Goal: Task Accomplishment & Management: Manage account settings

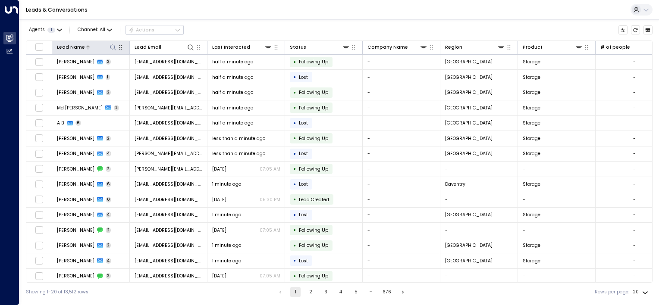
click at [113, 50] on icon at bounding box center [113, 47] width 7 height 7
type input "*******"
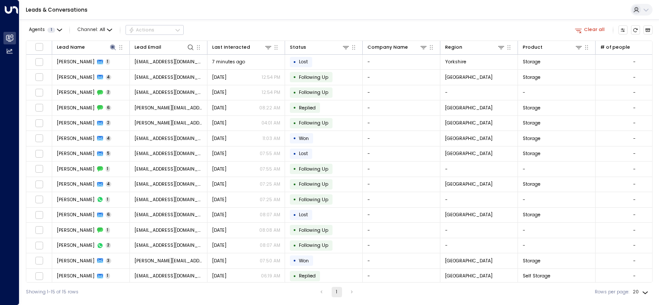
click at [223, 33] on div "Agents 1 Channel: All Actions Clear all" at bounding box center [339, 30] width 627 height 15
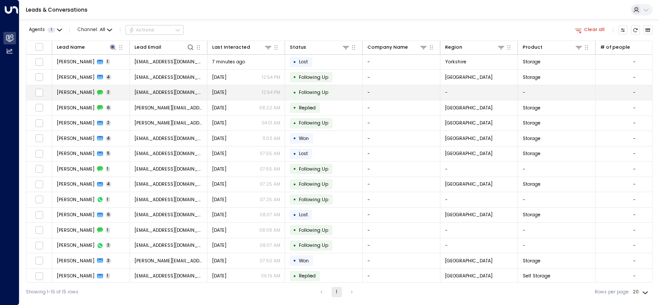
click at [116, 93] on td "Natasha Rowe 2" at bounding box center [91, 92] width 78 height 15
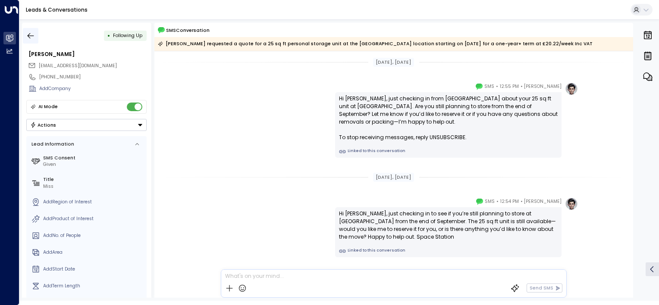
click at [28, 31] on icon "button" at bounding box center [30, 35] width 9 height 9
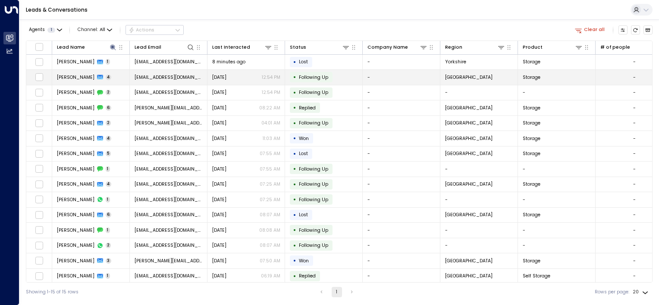
click at [116, 78] on td "Natasha Rowe 4" at bounding box center [91, 77] width 78 height 15
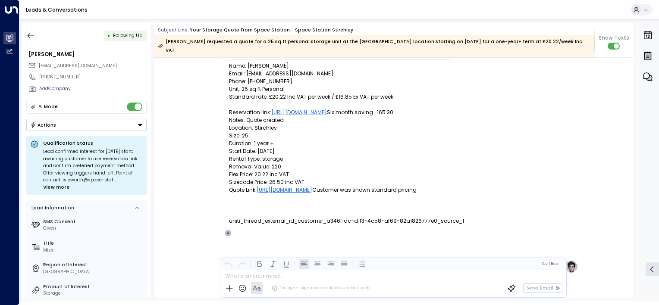
scroll to position [55, 0]
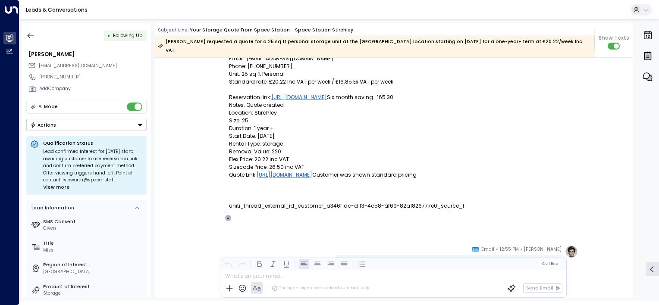
click at [59, 185] on span "View more" at bounding box center [56, 187] width 27 height 7
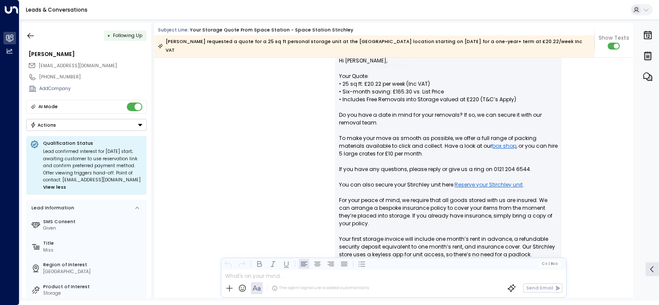
scroll to position [129, 0]
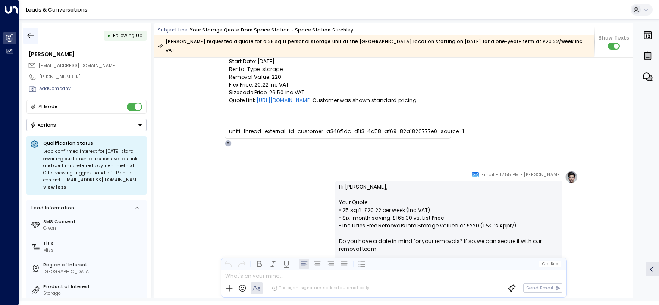
click at [29, 36] on icon "button" at bounding box center [30, 35] width 9 height 9
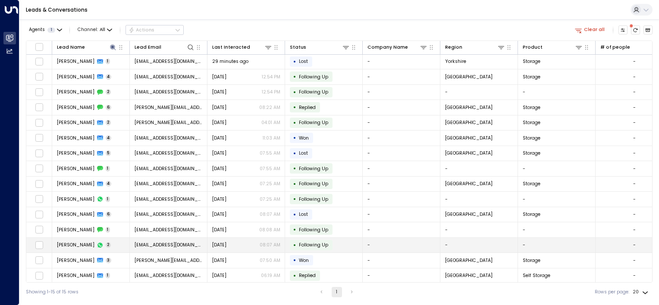
scroll to position [2, 0]
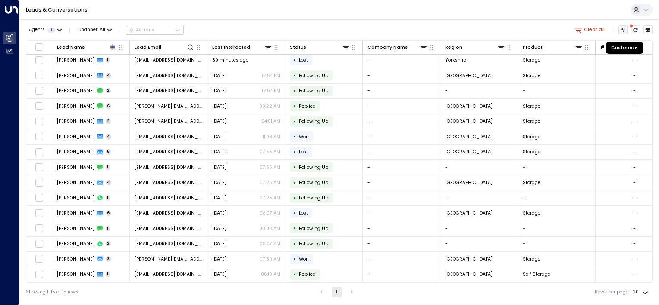
click at [621, 32] on icon "Customize" at bounding box center [622, 30] width 5 height 5
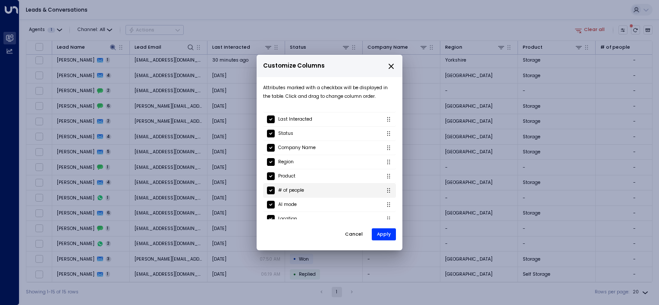
scroll to position [88, 0]
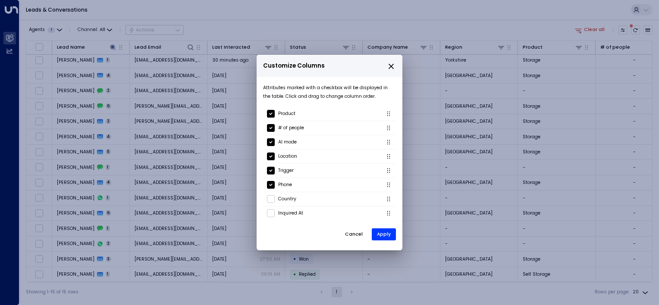
click at [392, 67] on icon "close" at bounding box center [391, 67] width 8 height 8
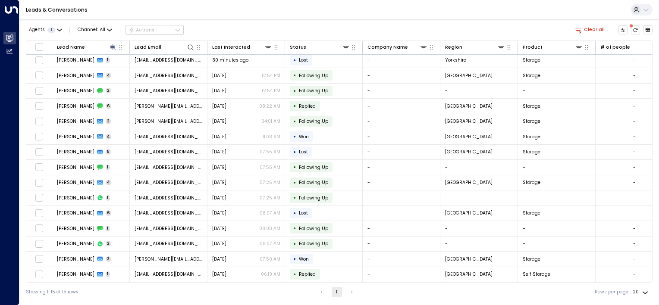
click at [643, 12] on icon at bounding box center [646, 9] width 7 height 7
click at [543, 53] on span "View profile" at bounding box center [531, 53] width 26 height 7
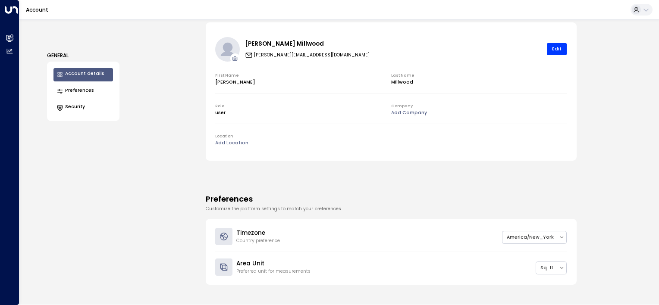
scroll to position [86, 0]
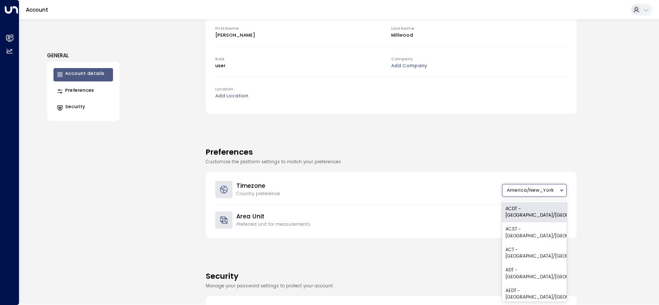
click at [560, 188] on icon at bounding box center [562, 191] width 6 height 6
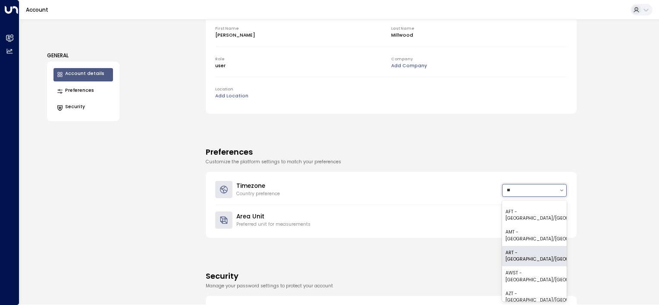
scroll to position [0, 0]
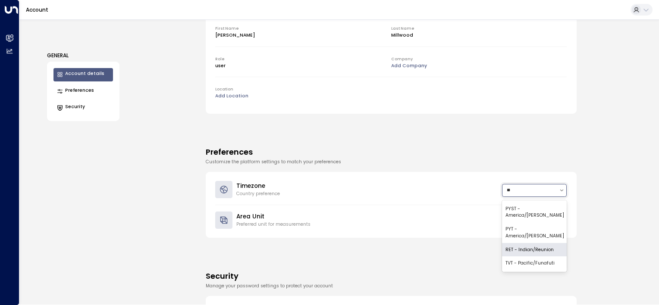
type input "*"
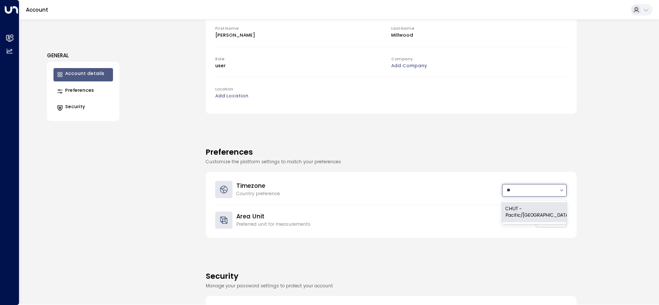
type input "*"
type input "****"
click at [536, 223] on div "GMT - Europe/London" at bounding box center [534, 233] width 65 height 21
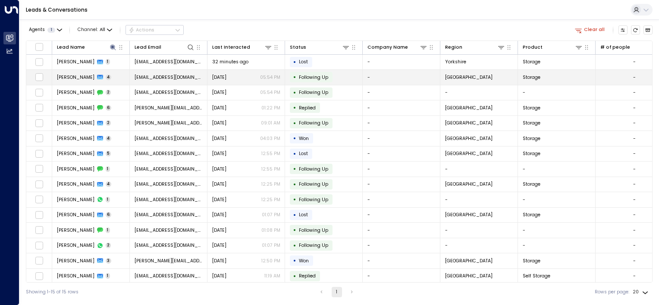
click at [118, 75] on td "[PERSON_NAME] 4" at bounding box center [91, 77] width 78 height 15
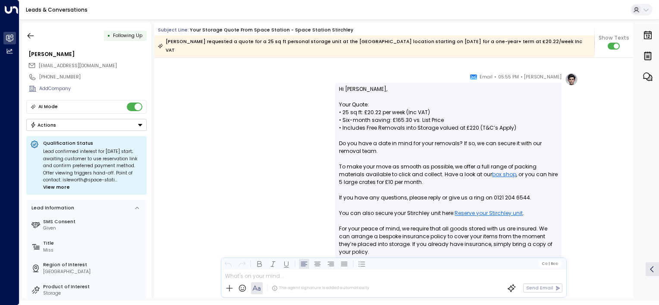
scroll to position [270, 0]
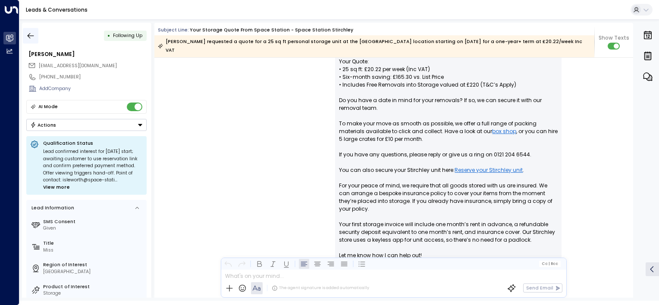
click at [28, 35] on icon "button" at bounding box center [31, 36] width 6 height 6
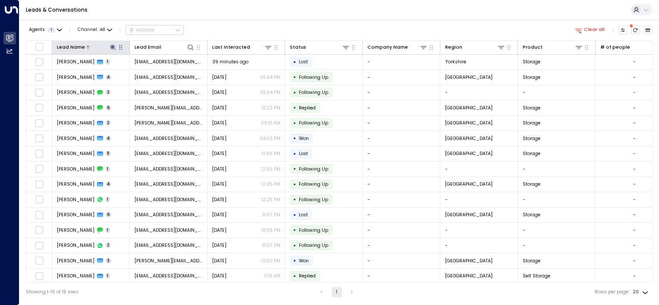
click at [114, 49] on icon at bounding box center [113, 47] width 6 height 6
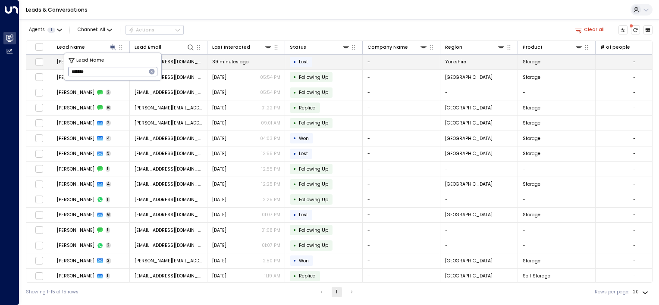
drag, startPoint x: 99, startPoint y: 75, endPoint x: 52, endPoint y: 67, distance: 47.1
click at [53, 67] on body "Overview Leads & Conversations Leads & Conversations Analytics Analytics Leads …" at bounding box center [329, 151] width 659 height 302
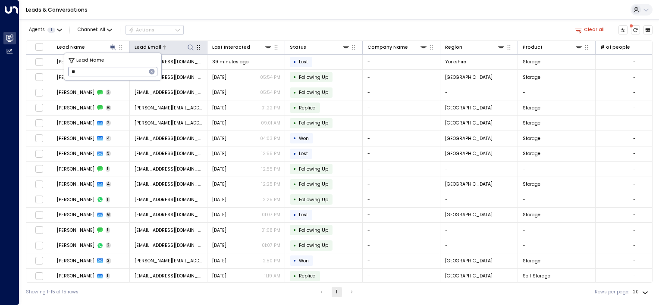
type input "*"
type input "******"
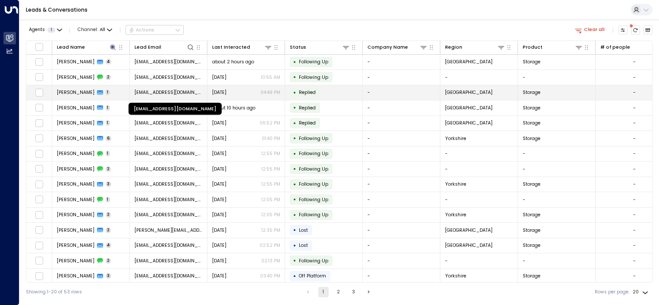
click at [176, 95] on span "doctaylor57@googlemail.com" at bounding box center [169, 92] width 68 height 6
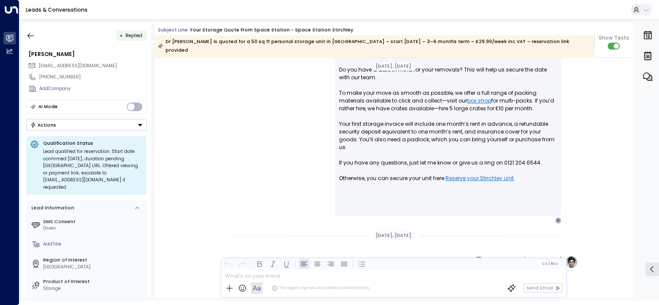
scroll to position [302, 0]
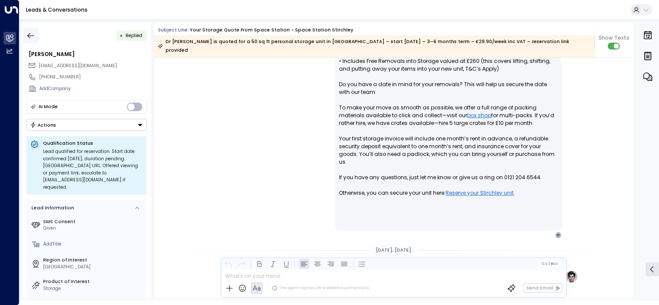
click at [29, 35] on icon "button" at bounding box center [30, 35] width 9 height 9
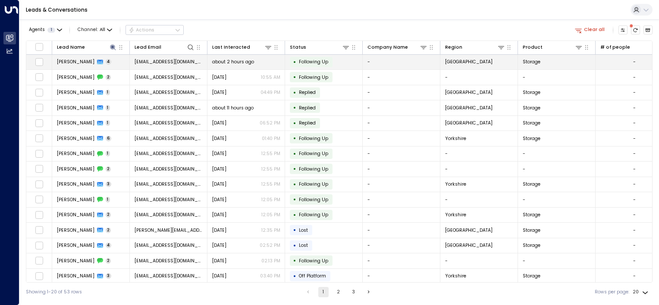
click at [115, 64] on td "Mark Taylor 4" at bounding box center [91, 62] width 78 height 15
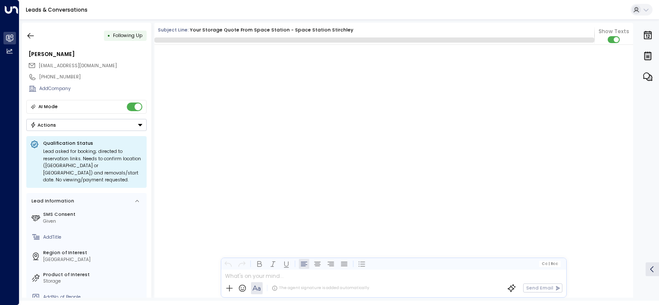
scroll to position [1680, 0]
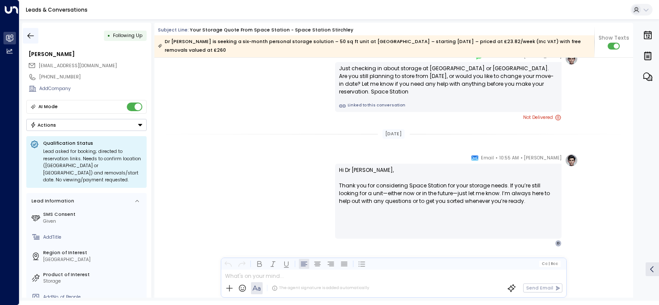
click at [28, 30] on button "button" at bounding box center [31, 36] width 16 height 16
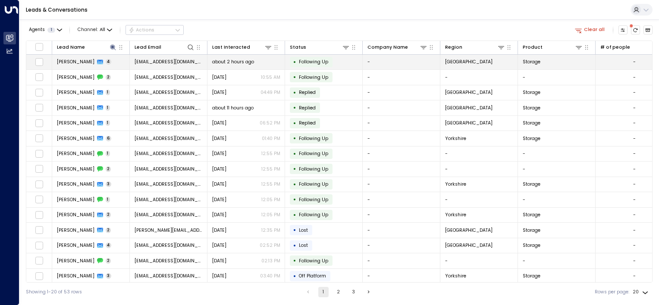
click at [122, 61] on td "Mark Taylor 4" at bounding box center [91, 62] width 78 height 15
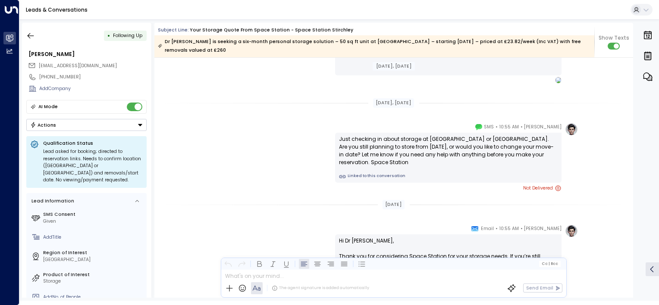
scroll to position [922, 0]
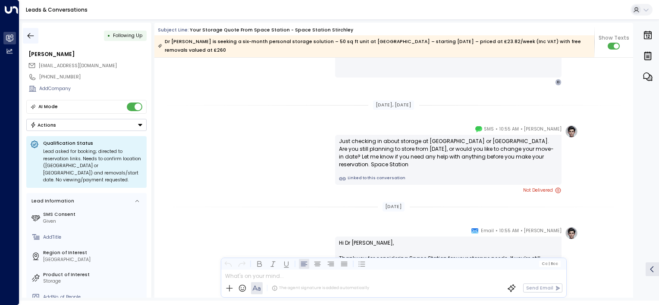
click at [31, 38] on icon "button" at bounding box center [30, 35] width 9 height 9
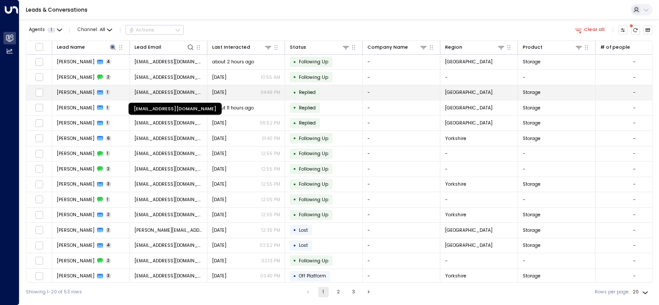
click at [188, 93] on span "doctaylor57@googlemail.com" at bounding box center [169, 92] width 68 height 6
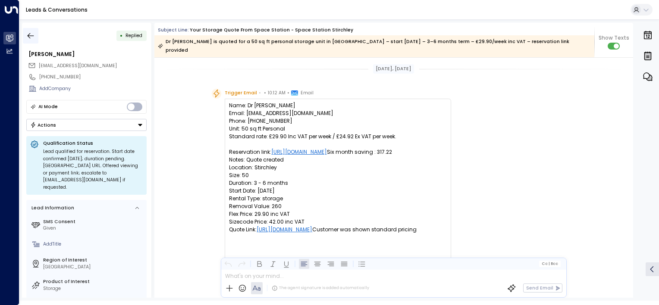
click at [31, 33] on icon "button" at bounding box center [30, 35] width 9 height 9
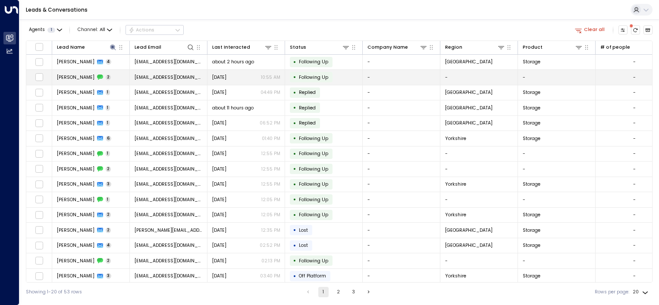
click at [32, 76] on td at bounding box center [39, 77] width 26 height 15
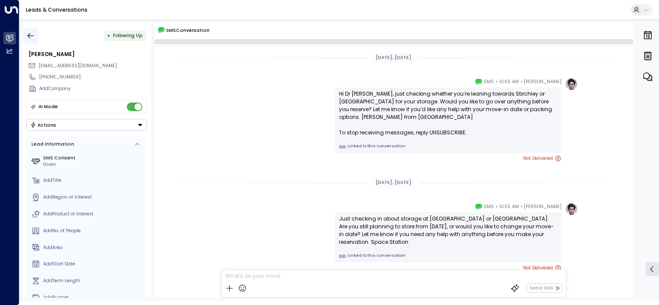
scroll to position [31, 0]
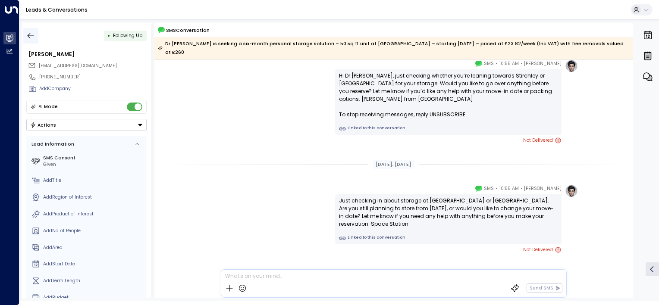
click at [30, 28] on button "button" at bounding box center [31, 36] width 16 height 16
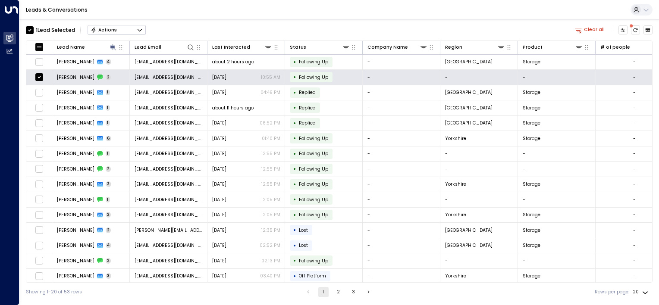
click at [130, 33] on button "Actions" at bounding box center [117, 30] width 58 height 10
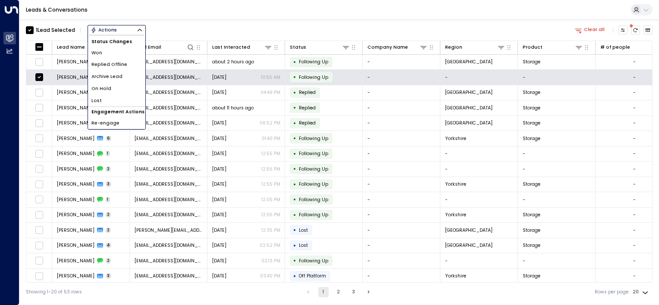
click at [177, 12] on div "Leads & Conversations" at bounding box center [339, 10] width 640 height 20
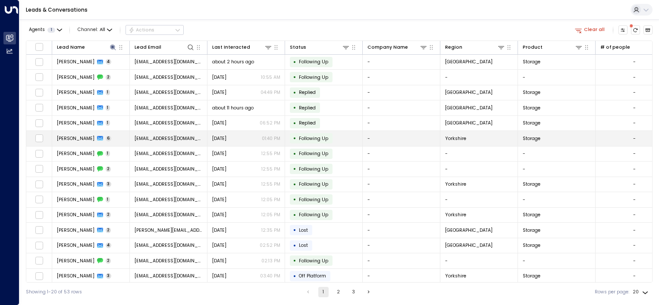
click at [119, 137] on td "Tasha Taylor 6" at bounding box center [91, 138] width 78 height 15
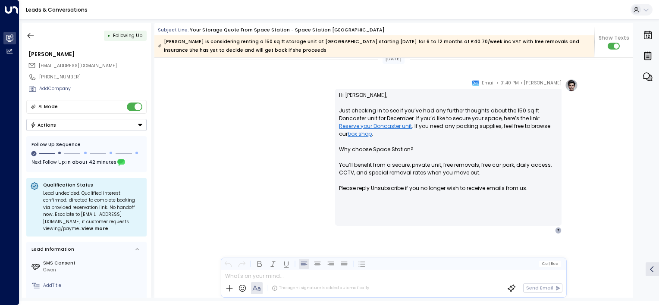
scroll to position [1634, 0]
click at [33, 34] on icon "button" at bounding box center [30, 35] width 9 height 9
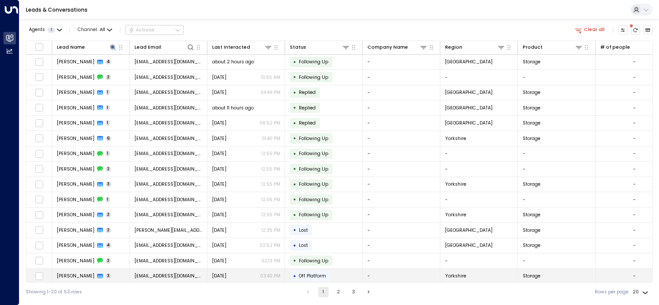
click at [110, 273] on td "Jo Taylor 3" at bounding box center [91, 276] width 78 height 15
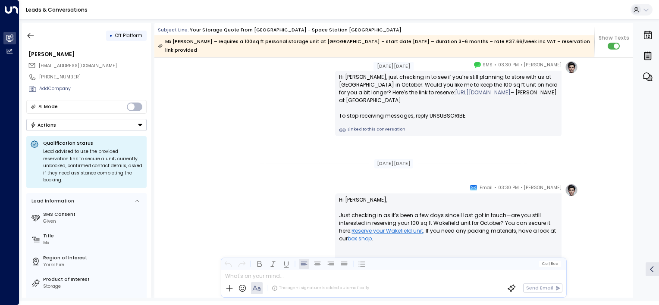
scroll to position [810, 0]
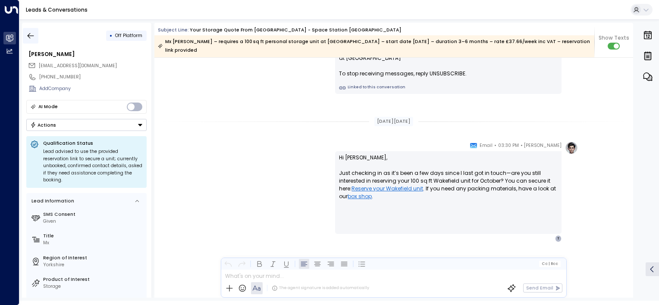
click at [32, 33] on icon "button" at bounding box center [30, 35] width 9 height 9
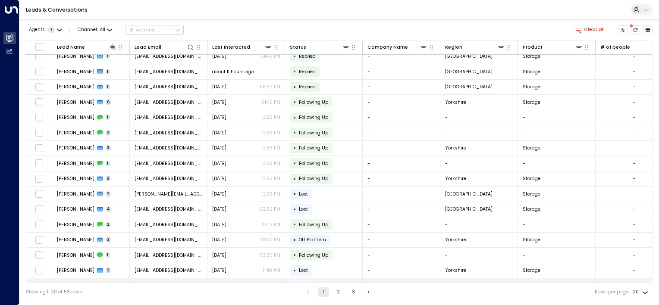
scroll to position [78, 0]
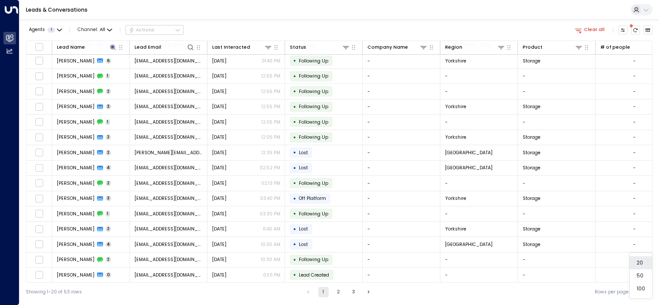
click at [642, 290] on body "Overview Leads & Conversations Leads & Conversations Analytics Analytics Leads …" at bounding box center [329, 151] width 659 height 302
click at [643, 289] on li "100" at bounding box center [641, 288] width 22 height 13
type input "***"
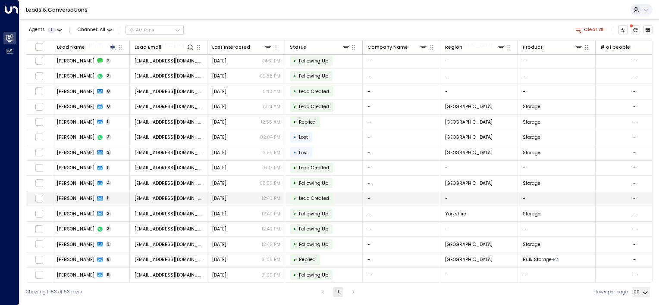
scroll to position [580, 0]
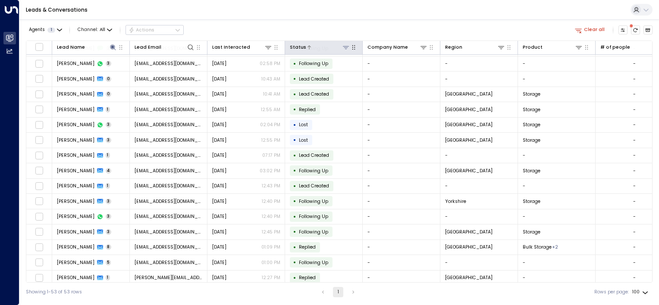
click at [348, 48] on icon at bounding box center [345, 47] width 7 height 7
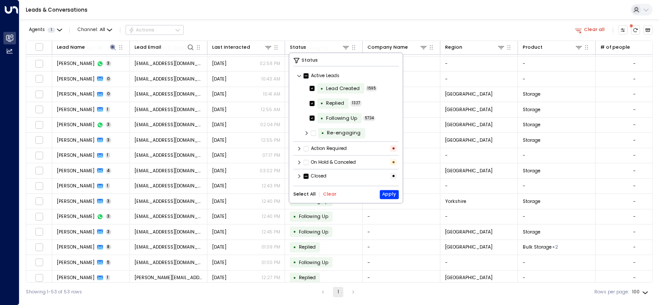
click at [299, 147] on icon at bounding box center [299, 148] width 5 height 5
click at [384, 201] on button "Apply" at bounding box center [389, 200] width 19 height 9
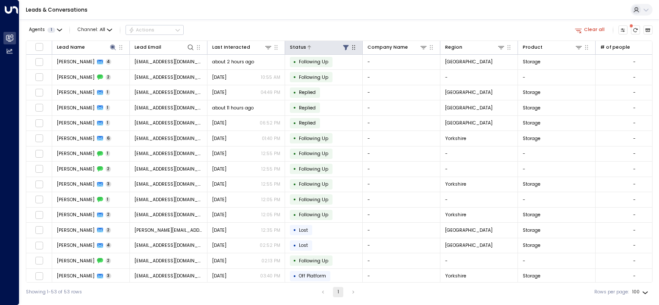
click at [345, 47] on icon at bounding box center [346, 47] width 6 height 5
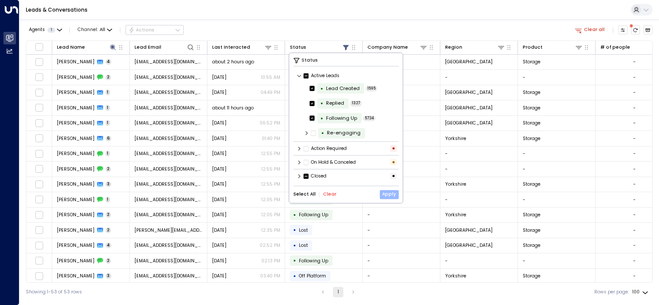
click at [386, 196] on button "Apply" at bounding box center [389, 194] width 19 height 9
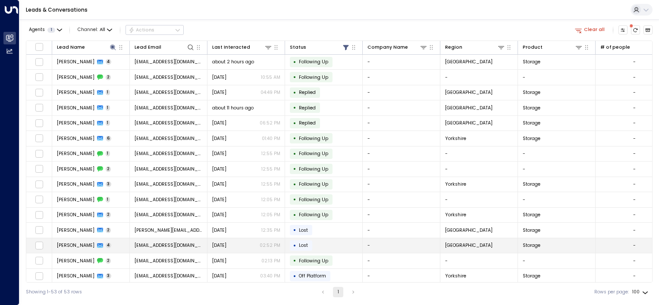
click at [83, 244] on span "Taylor Boneham" at bounding box center [76, 245] width 38 height 6
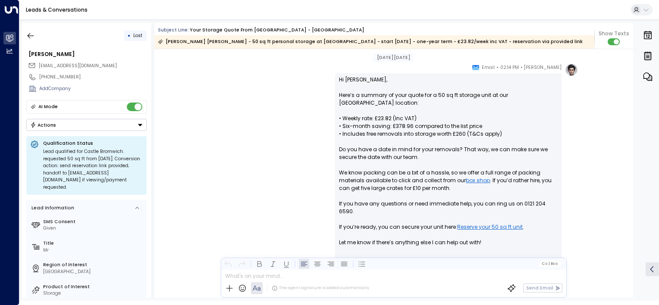
scroll to position [204, 0]
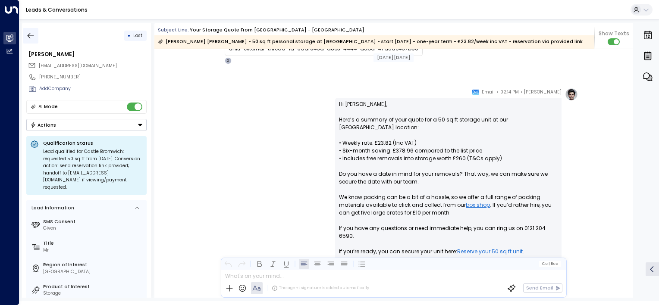
click at [26, 37] on button "button" at bounding box center [31, 36] width 16 height 16
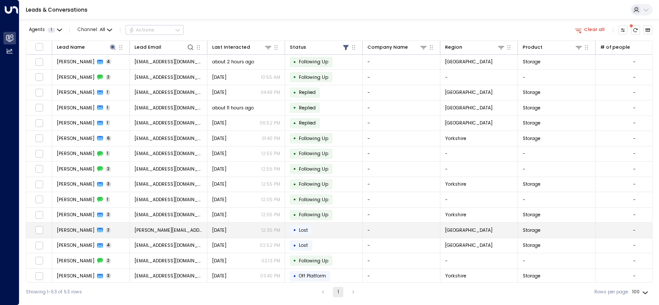
click at [117, 226] on td "Chad Taylor 2" at bounding box center [91, 230] width 78 height 15
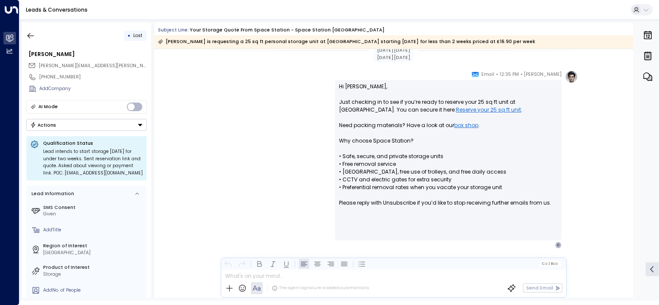
scroll to position [508, 0]
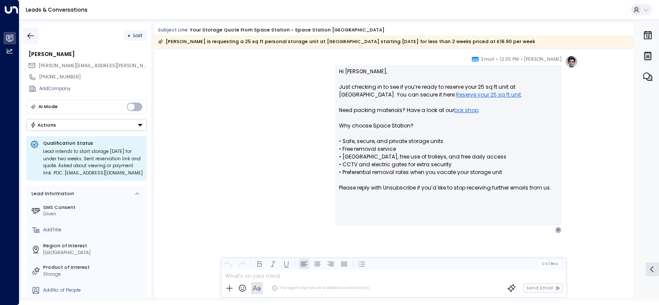
click at [29, 39] on icon "button" at bounding box center [30, 35] width 9 height 9
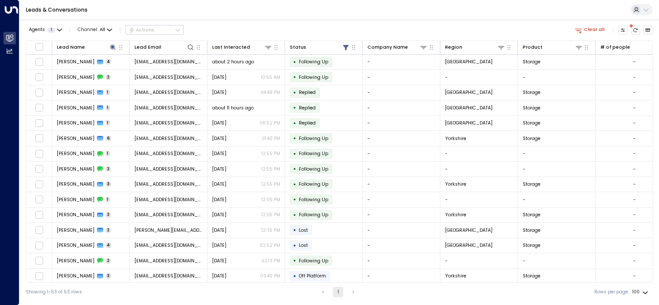
scroll to position [86, 0]
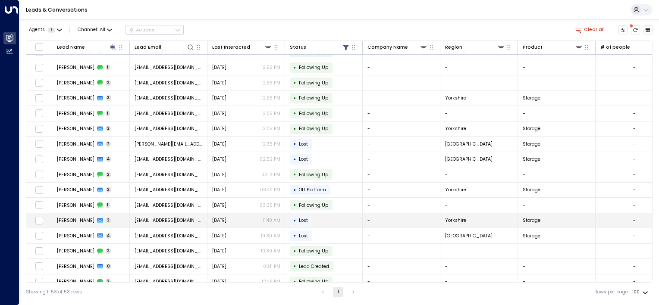
click at [110, 218] on td "Paige Taylor 2" at bounding box center [91, 220] width 78 height 15
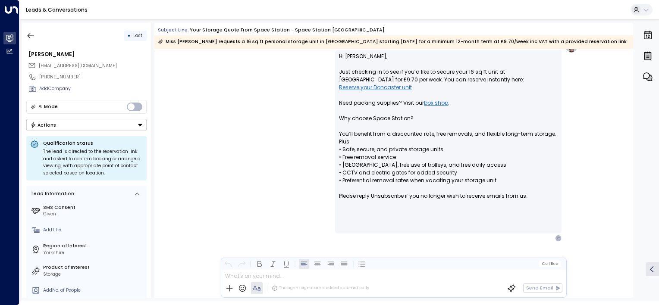
scroll to position [578, 0]
